Goal: Task Accomplishment & Management: Complete application form

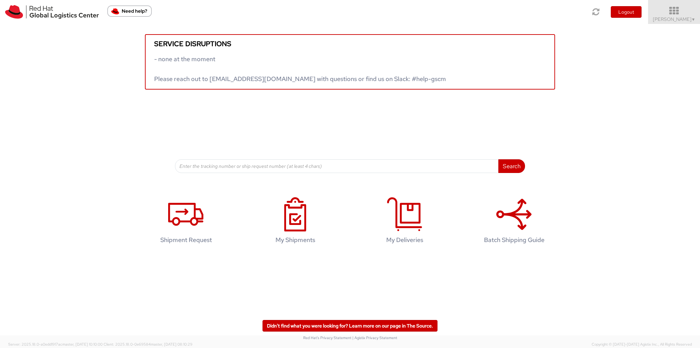
click at [682, 19] on span "[PERSON_NAME] ▼" at bounding box center [673, 19] width 43 height 6
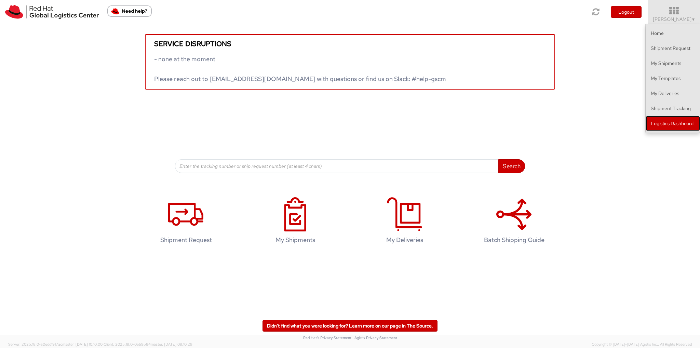
click at [679, 121] on link "Logistics Dashboard" at bounding box center [672, 123] width 54 height 15
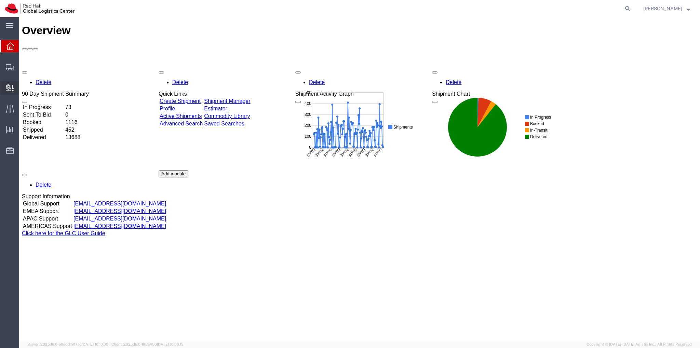
click at [0, 0] on span "Create Delivery" at bounding box center [0, 0] width 0 height 0
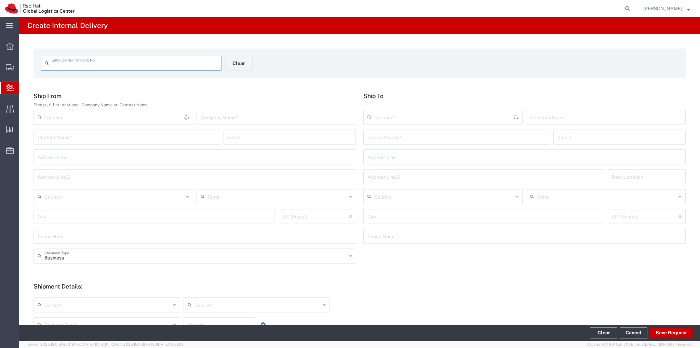
click at [119, 63] on input "text" at bounding box center [135, 63] width 166 height 12
type input "3926 1241 0983"
click at [251, 119] on input "text" at bounding box center [276, 117] width 151 height 12
type input "Red Hat"
click at [454, 138] on input "text" at bounding box center [456, 136] width 178 height 12
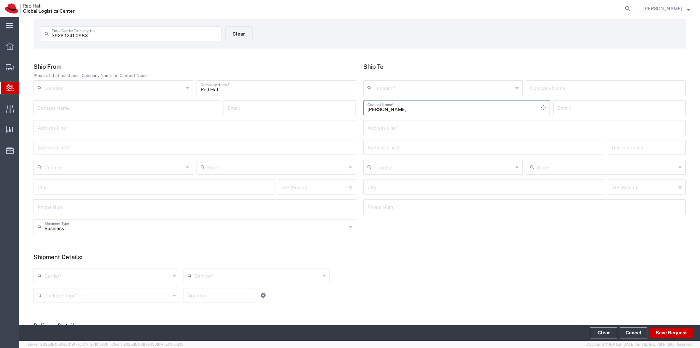
scroll to position [68, 0]
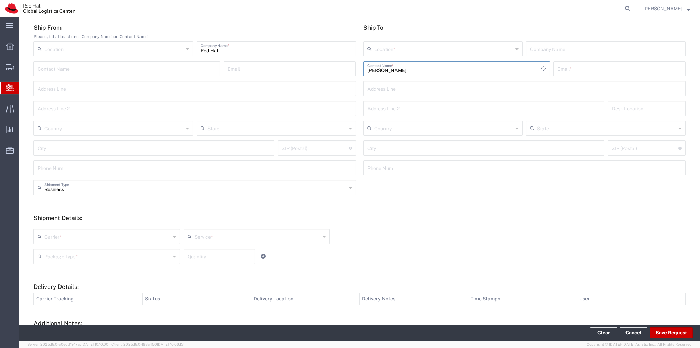
type input "[PERSON_NAME]"
click at [150, 237] on input "text" at bounding box center [107, 236] width 126 height 12
drag, startPoint x: 104, startPoint y: 273, endPoint x: 157, endPoint y: 260, distance: 54.9
click at [105, 273] on span "FedEx Express" at bounding box center [106, 273] width 144 height 11
type input "FedEx Express"
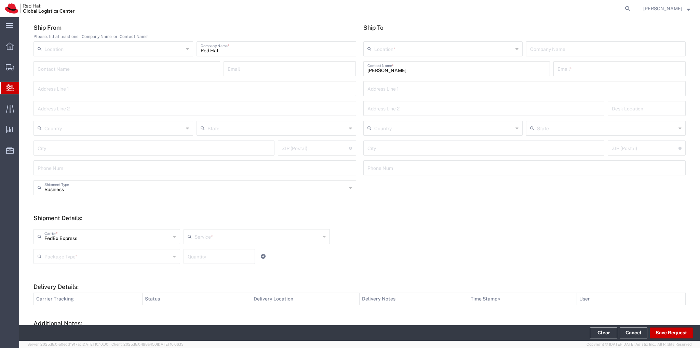
click at [239, 236] on input "text" at bounding box center [257, 236] width 126 height 12
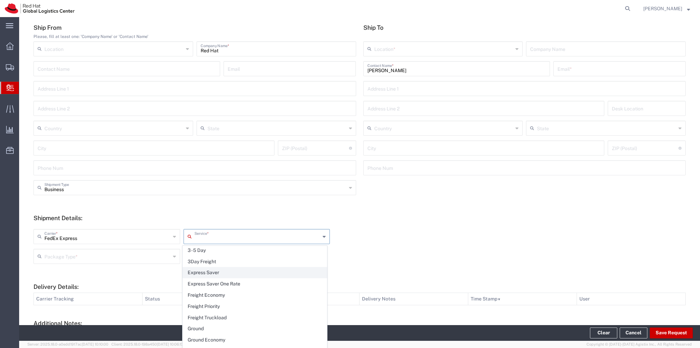
click at [223, 270] on span "Express Saver" at bounding box center [255, 272] width 144 height 11
type input "Express Saver"
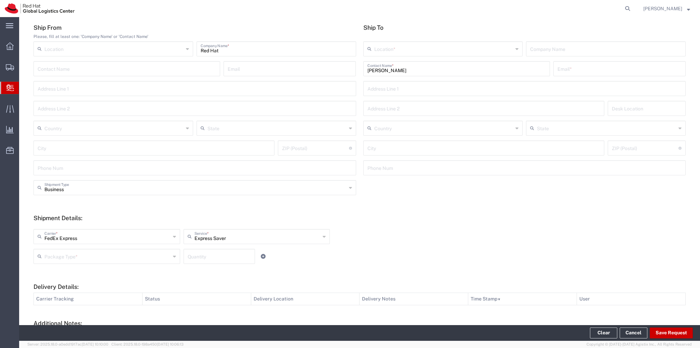
click at [127, 262] on div "Package Type *" at bounding box center [106, 256] width 147 height 15
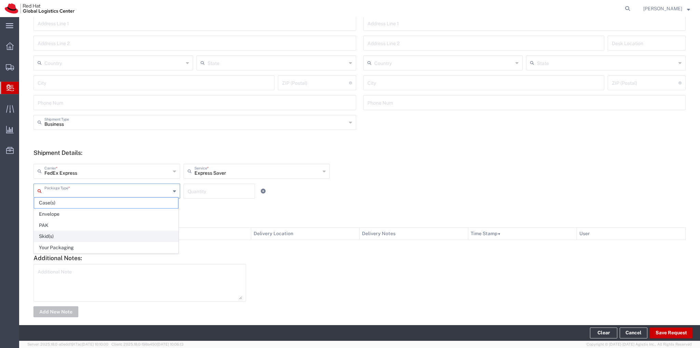
scroll to position [137, 0]
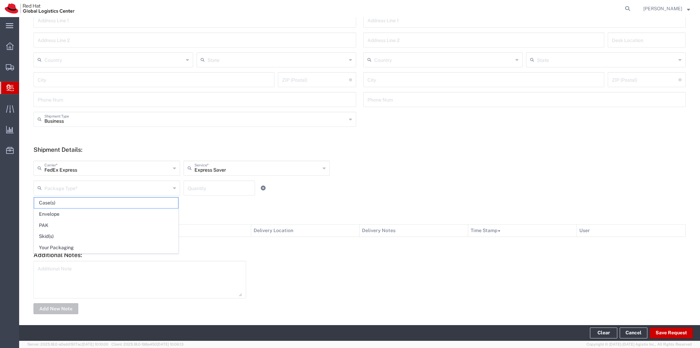
drag, startPoint x: 71, startPoint y: 249, endPoint x: 85, endPoint y: 244, distance: 14.4
click at [73, 249] on span "Your Packaging" at bounding box center [106, 247] width 144 height 11
type input "Your Packaging"
click at [246, 188] on input "number" at bounding box center [219, 187] width 63 height 12
type input "1"
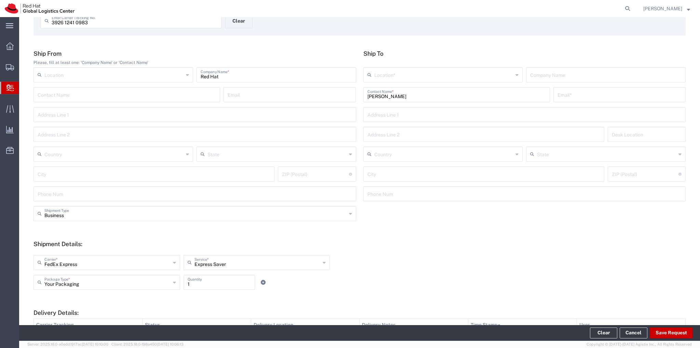
scroll to position [0, 0]
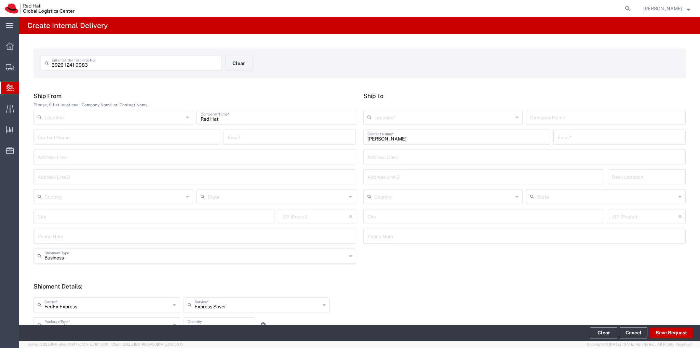
click at [493, 116] on input "text" at bounding box center [443, 117] width 139 height 12
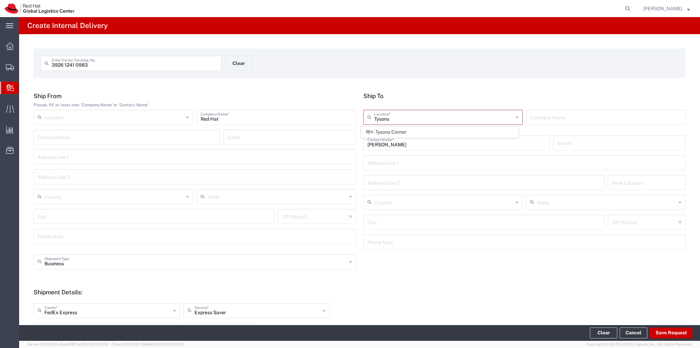
click at [492, 132] on span "RH - Tysons Corner" at bounding box center [439, 132] width 157 height 11
type input "RH - Tysons Corner"
type input "Red Hat, Inc."
type input "[STREET_ADDRESS]"
type input "Suite 800"
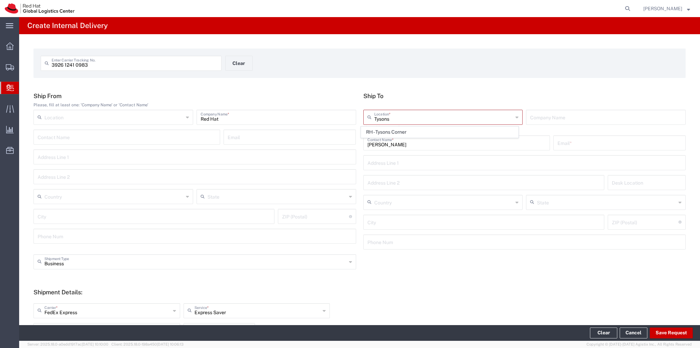
type input "[GEOGRAPHIC_DATA]"
type input "[PERSON_NAME]"
type input "22102"
type input "[PHONE_NUMBER]"
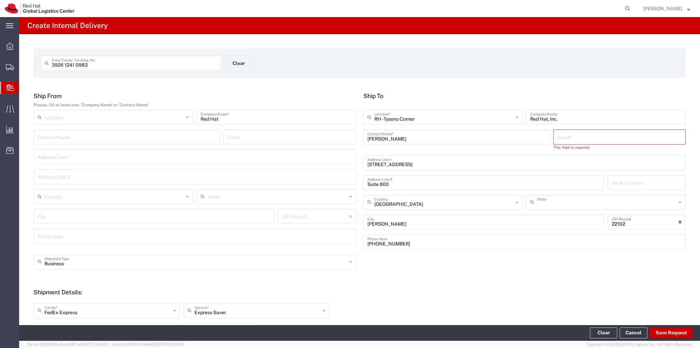
type input "[US_STATE]"
paste input "[EMAIL_ADDRESS][DOMAIN_NAME]"
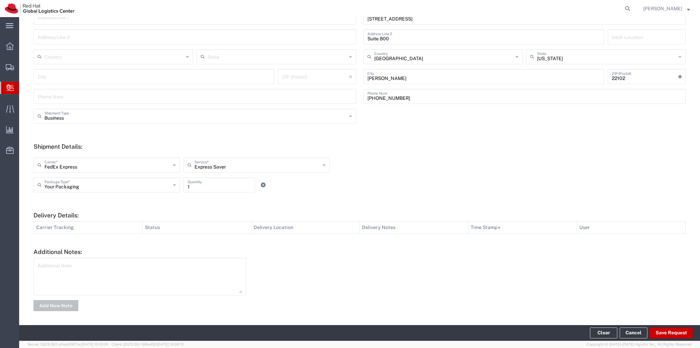
scroll to position [141, 0]
type input "[EMAIL_ADDRESS][DOMAIN_NAME]"
click at [666, 331] on button "Save Request" at bounding box center [670, 332] width 43 height 11
type input "[GEOGRAPHIC_DATA]"
type input "RALEIGH"
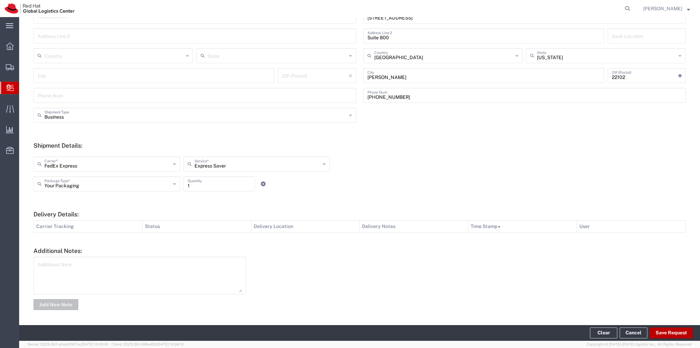
type input "27601"
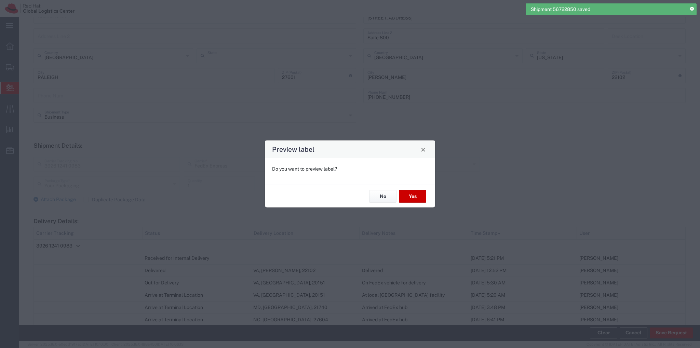
type input "[US_STATE]"
click at [381, 195] on button "No" at bounding box center [382, 196] width 27 height 13
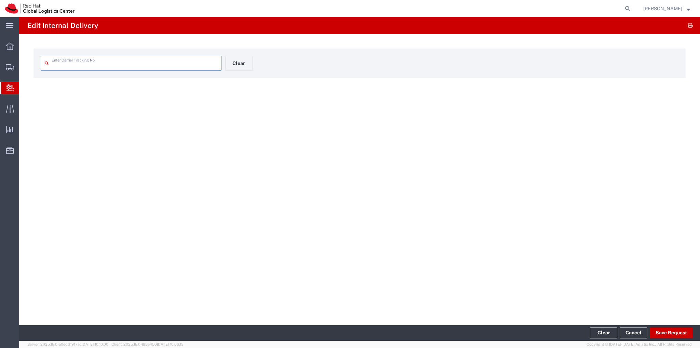
type input "3926 1241 0983"
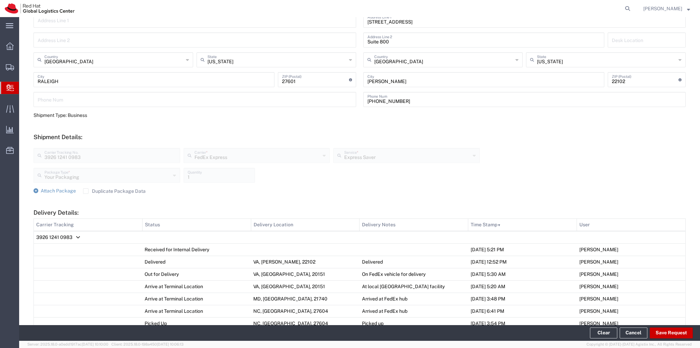
scroll to position [257, 0]
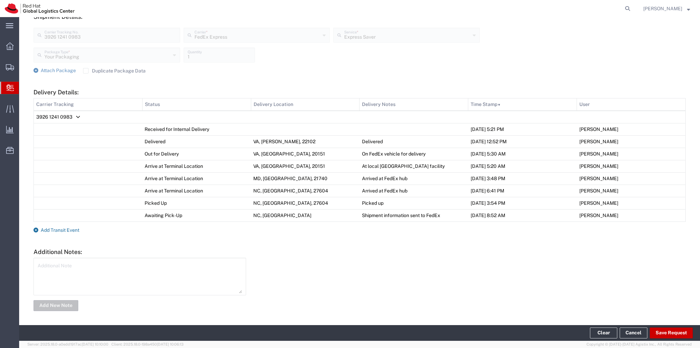
click at [64, 229] on span "Add Transit Event" at bounding box center [60, 229] width 39 height 5
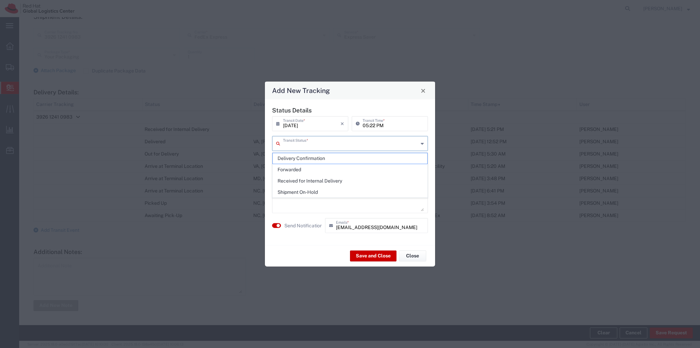
click at [310, 144] on input "text" at bounding box center [350, 143] width 135 height 12
click at [317, 159] on span "Delivery Confirmation" at bounding box center [350, 158] width 154 height 11
type input "Delivery Confirmation"
click at [317, 187] on textarea at bounding box center [350, 194] width 148 height 33
type textarea "Delivered and located at the mailroom."
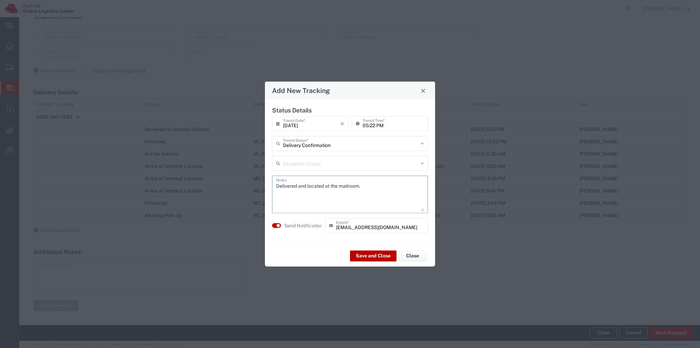
click at [369, 258] on button "Save and Close" at bounding box center [373, 255] width 46 height 11
